Goal: Find specific page/section: Find specific page/section

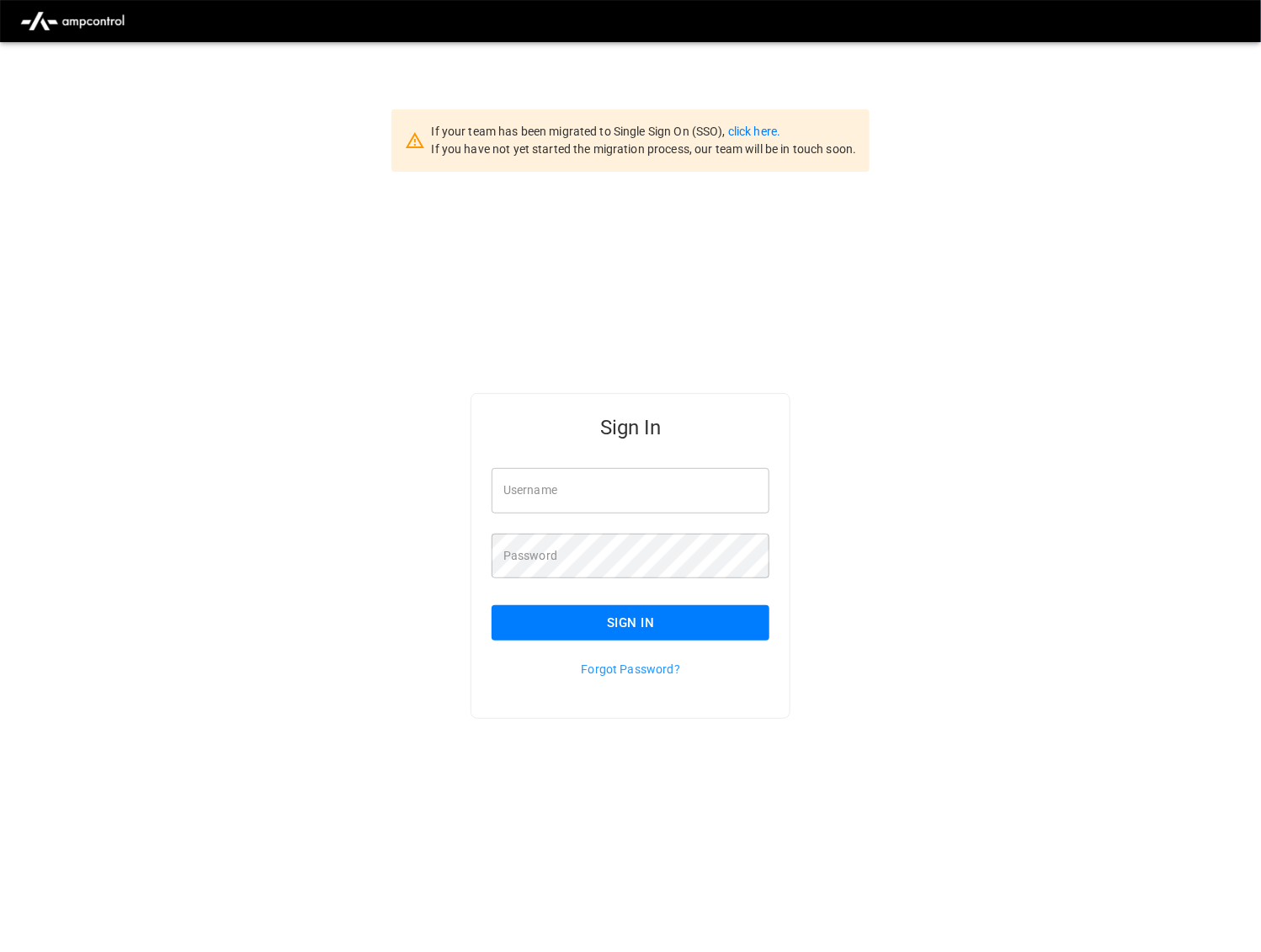
type input "*********"
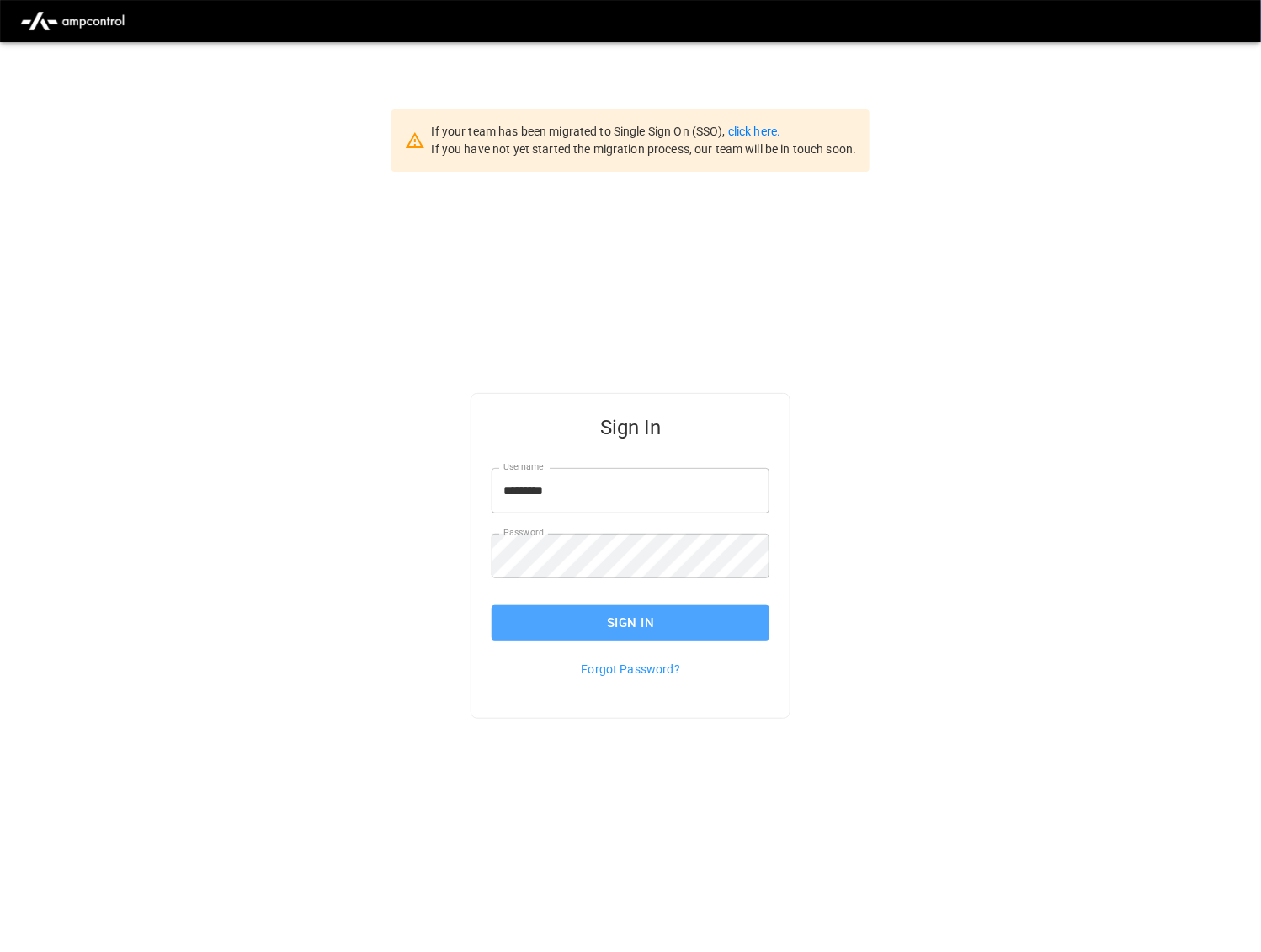
click at [666, 620] on button "Sign In" at bounding box center [630, 623] width 278 height 36
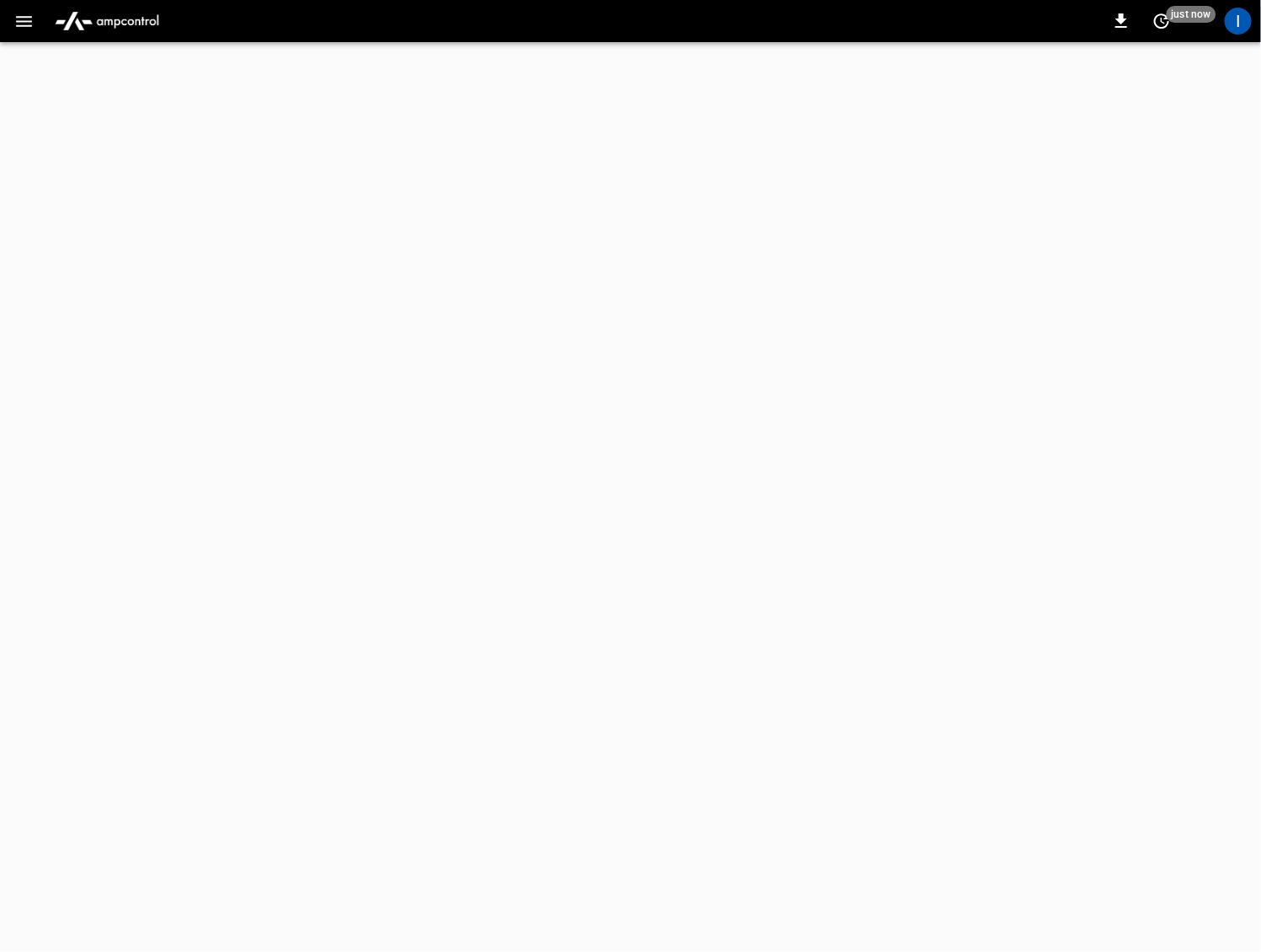
click at [20, 14] on icon "button" at bounding box center [24, 22] width 21 height 21
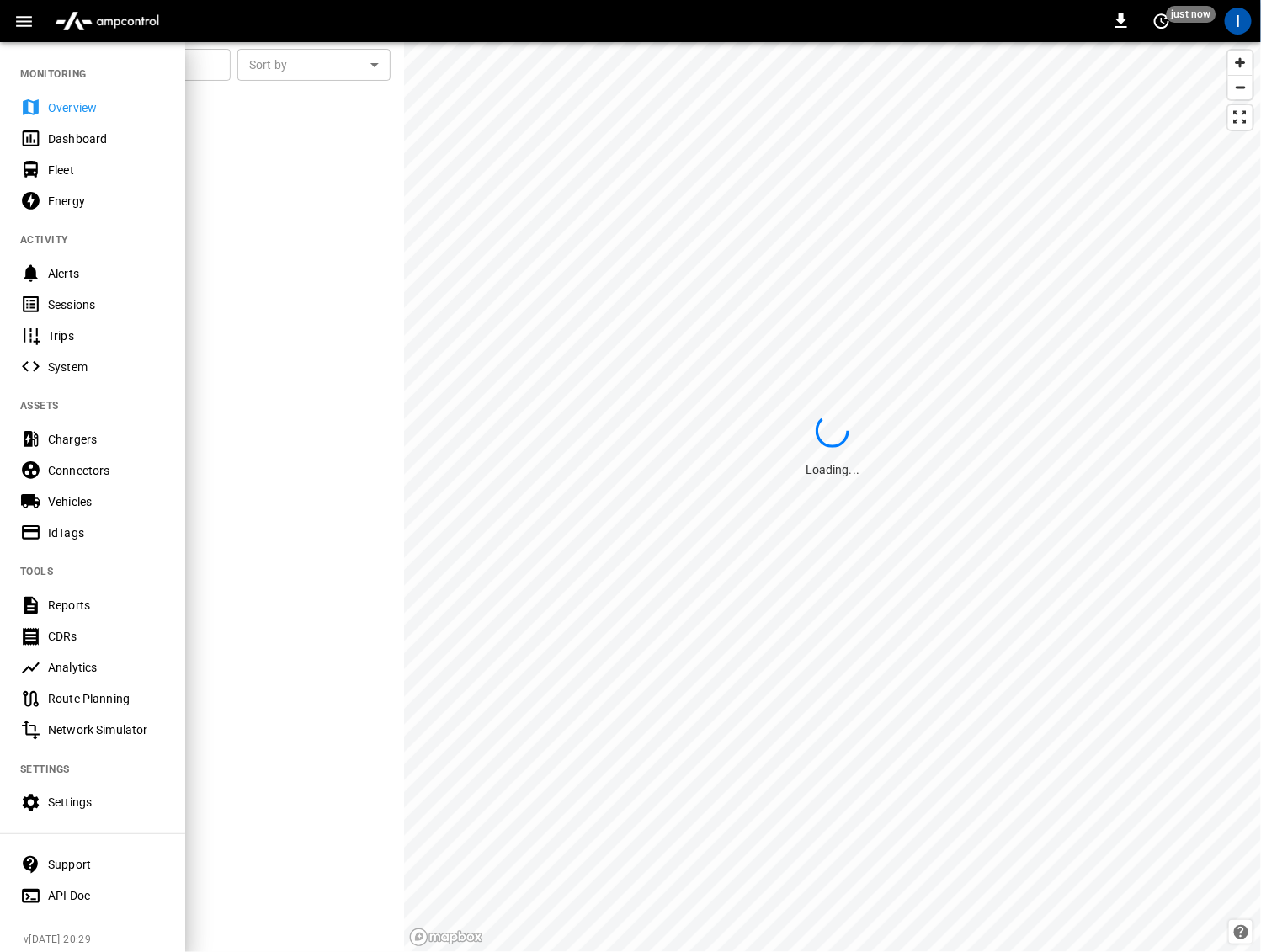
click at [657, 191] on div at bounding box center [630, 476] width 1261 height 952
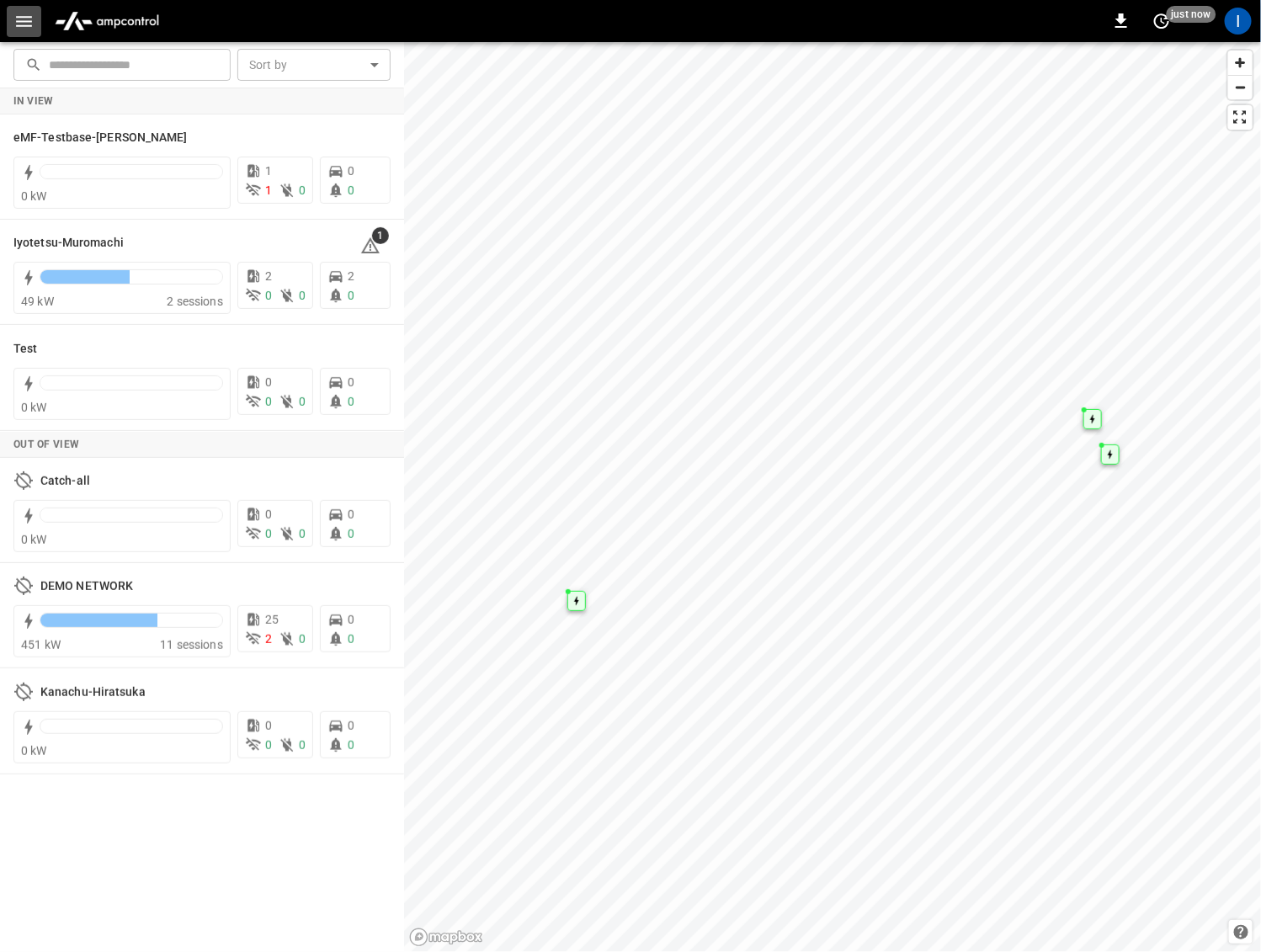
click at [33, 16] on icon "button" at bounding box center [24, 22] width 21 height 21
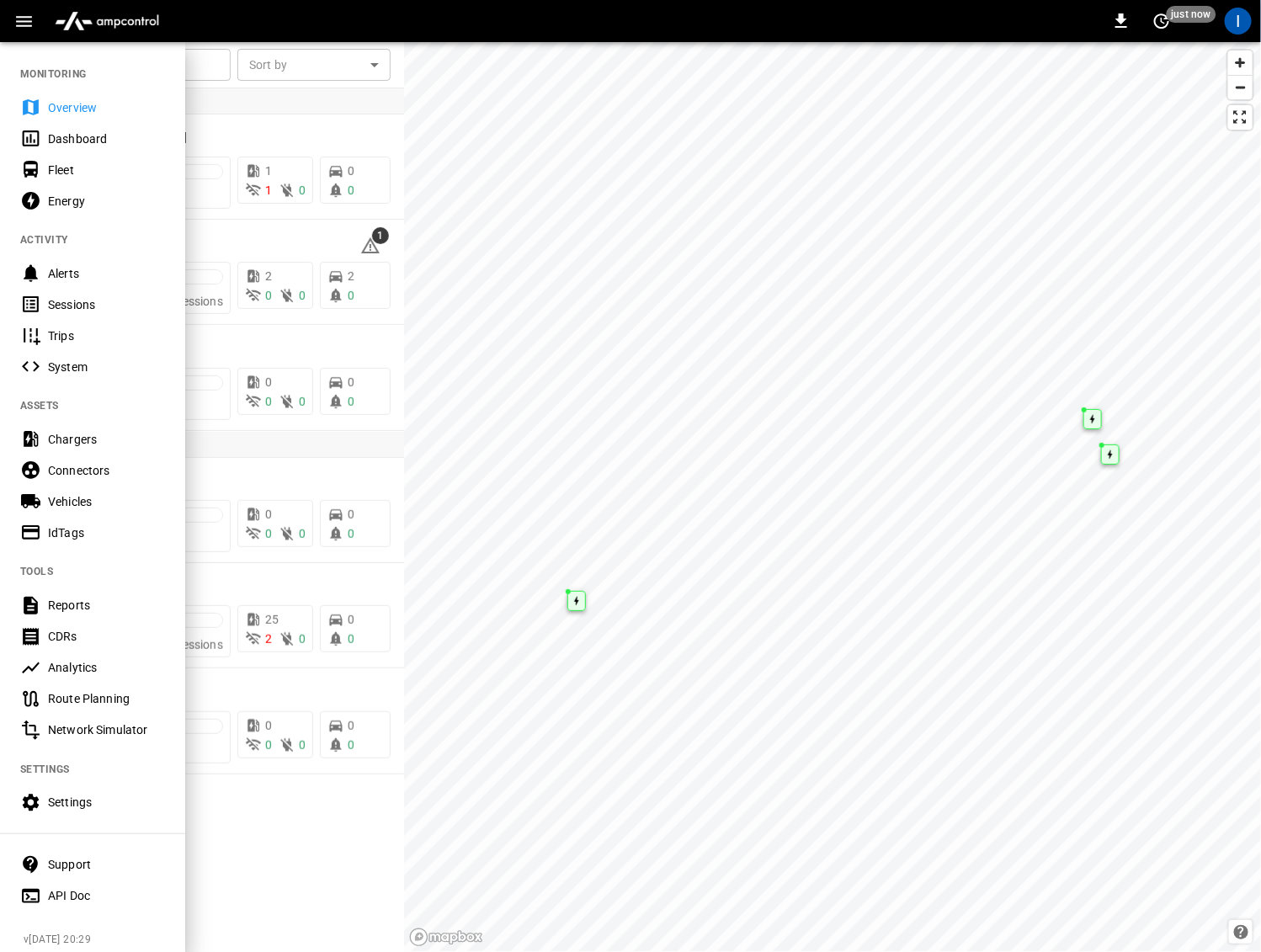
click at [114, 303] on div "Sessions" at bounding box center [106, 304] width 117 height 17
